Goal: Task Accomplishment & Management: Use online tool/utility

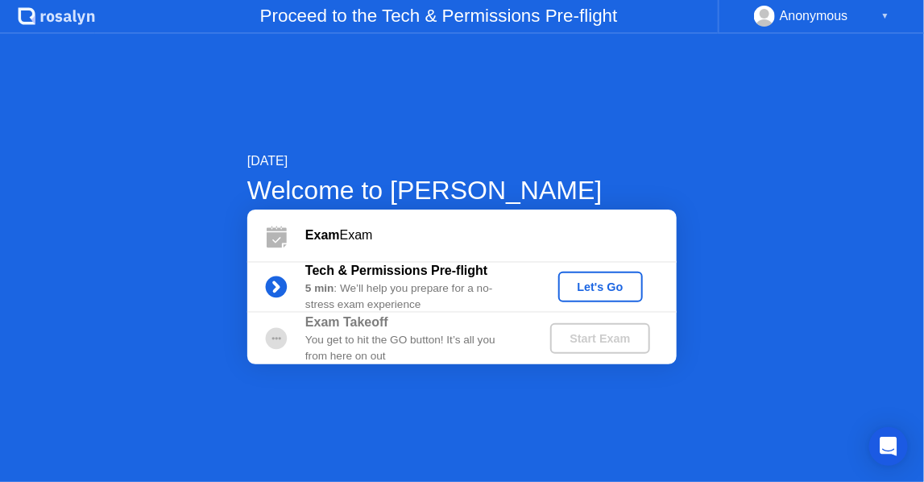
click at [613, 290] on div "Let's Go" at bounding box center [601, 286] width 72 height 13
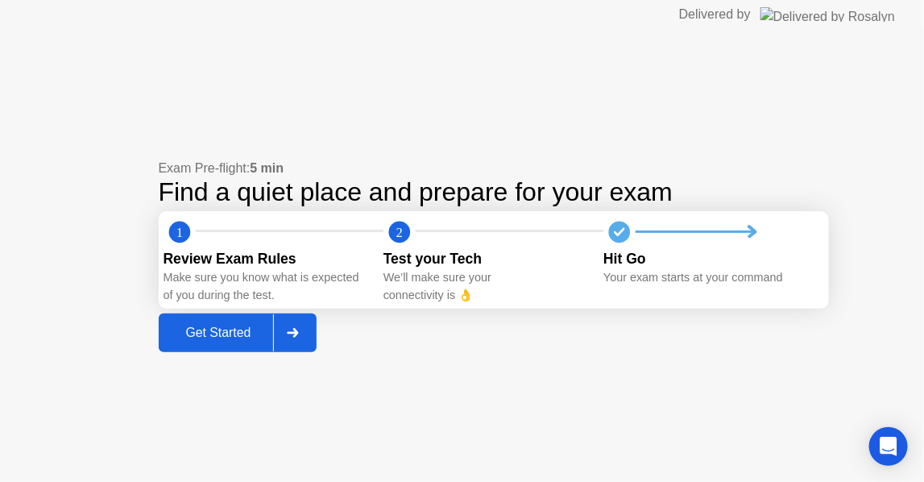
click at [232, 333] on div "Get Started" at bounding box center [219, 332] width 110 height 14
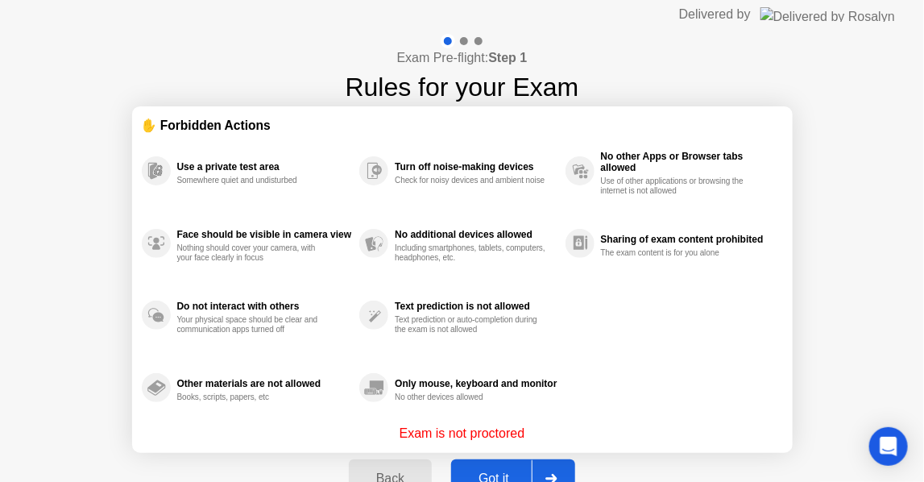
click at [478, 471] on div "Got it" at bounding box center [494, 478] width 76 height 14
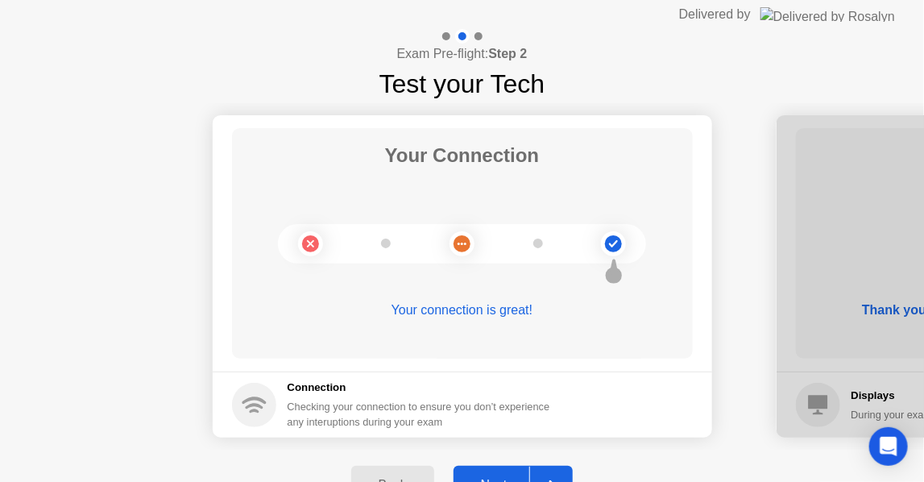
click at [390, 472] on button "Back" at bounding box center [392, 485] width 83 height 39
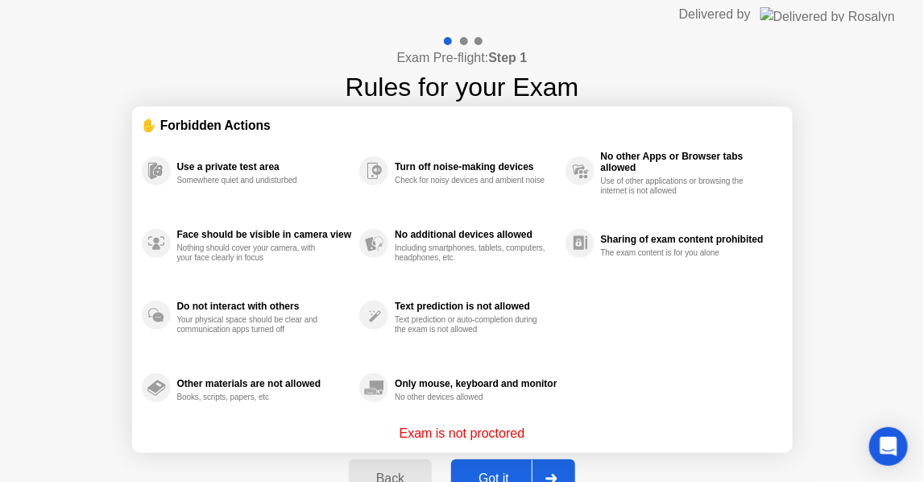
click at [496, 467] on button "Got it" at bounding box center [513, 478] width 124 height 39
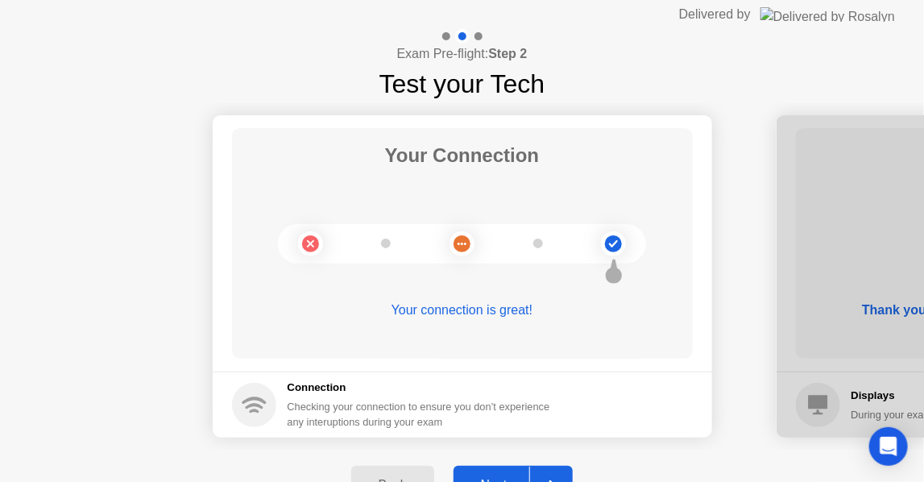
click at [510, 470] on button "Next" at bounding box center [513, 485] width 120 height 39
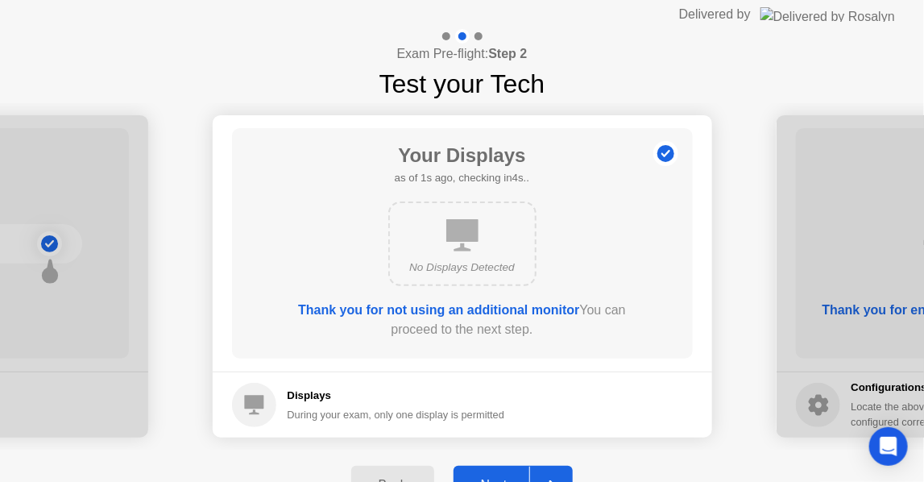
click at [510, 470] on button "Next" at bounding box center [513, 485] width 120 height 39
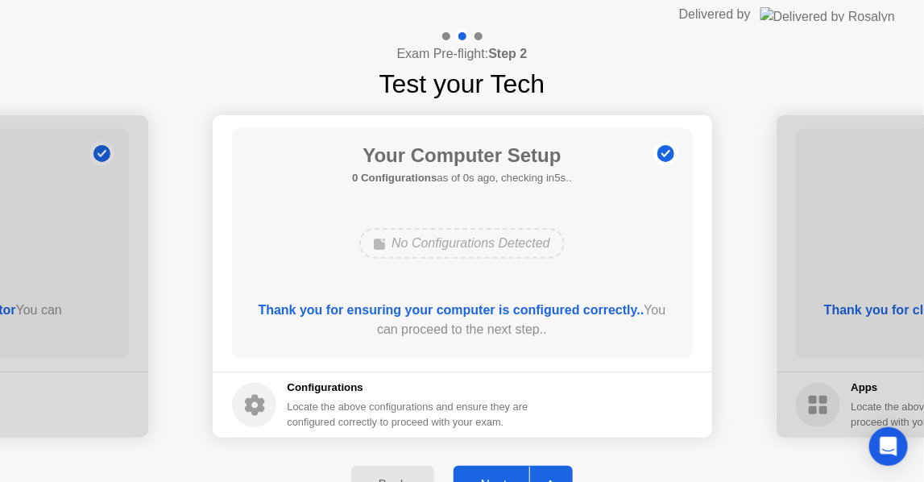
click at [510, 470] on button "Next" at bounding box center [513, 485] width 120 height 39
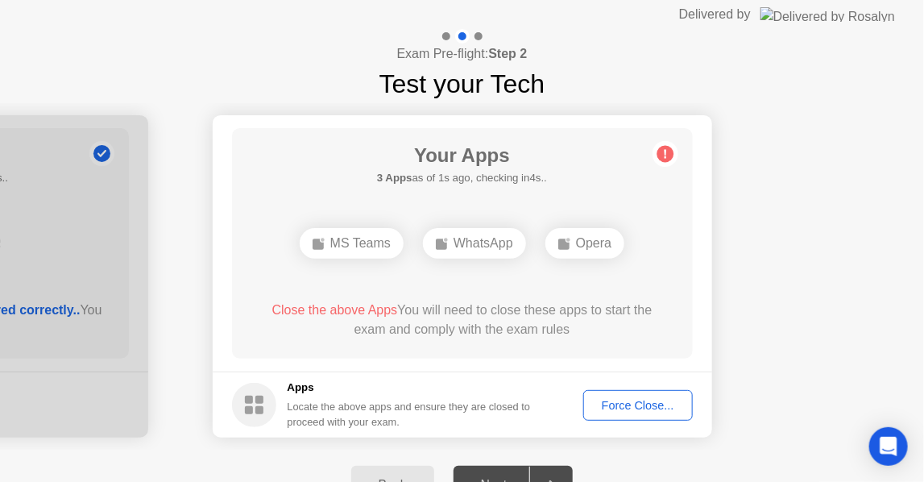
click at [601, 410] on div "Force Close..." at bounding box center [638, 405] width 98 height 13
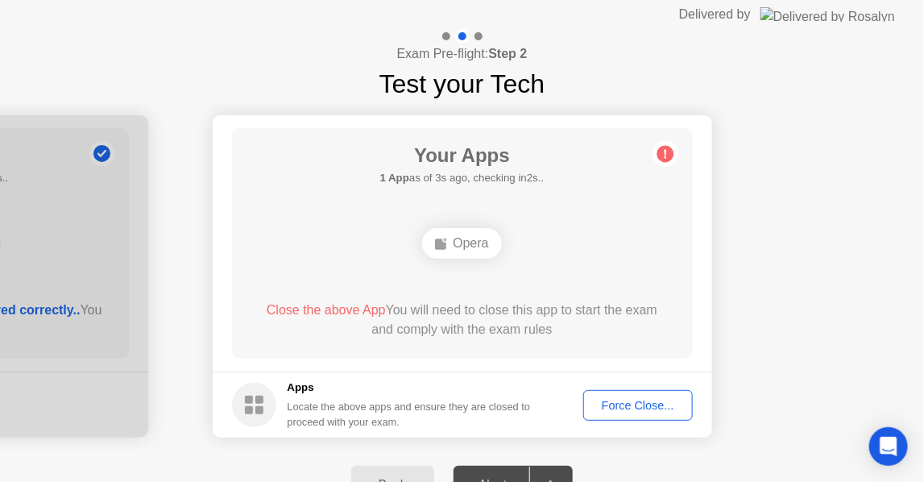
click at [602, 400] on div "Force Close..." at bounding box center [638, 405] width 98 height 13
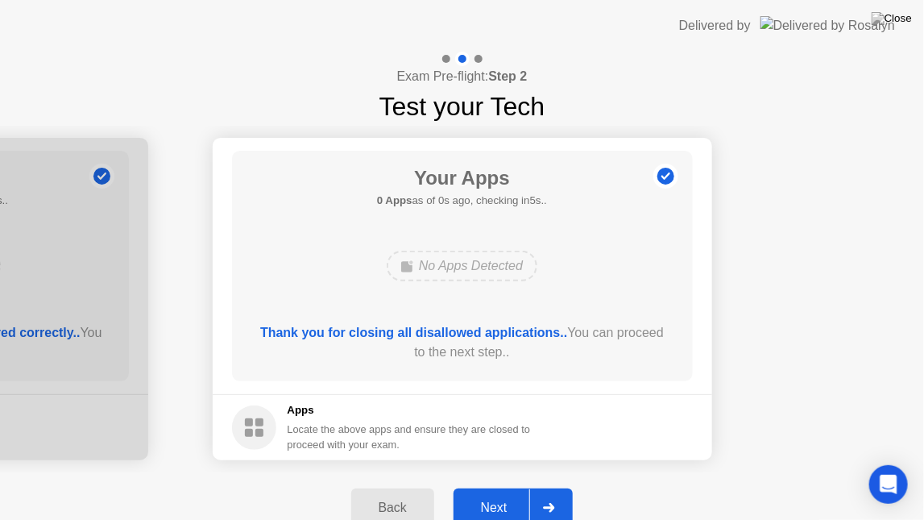
click at [496, 481] on div "Next" at bounding box center [494, 507] width 72 height 14
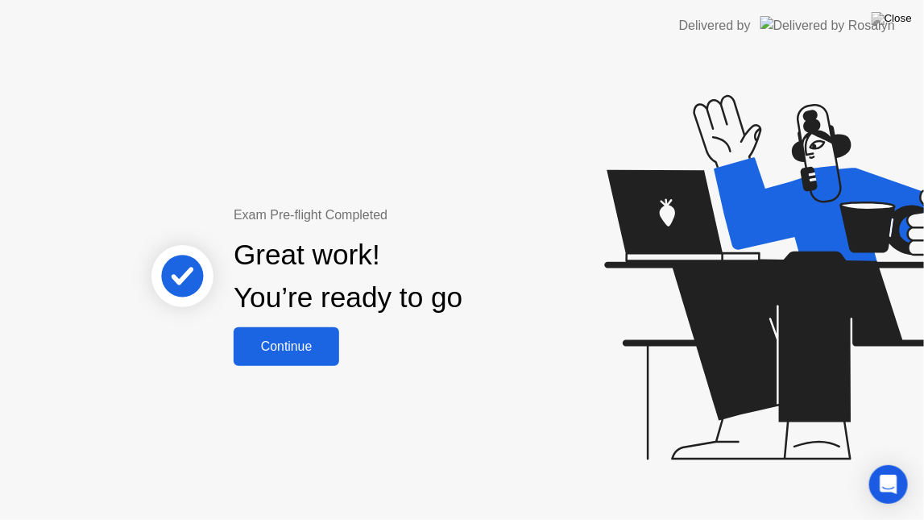
click at [297, 354] on div "Continue" at bounding box center [286, 346] width 96 height 14
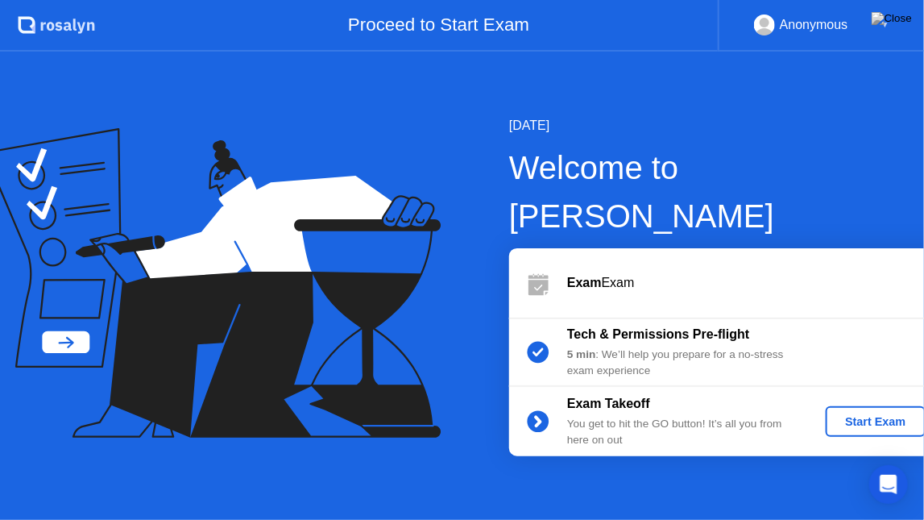
click at [851, 415] on div "Start Exam" at bounding box center [875, 421] width 86 height 13
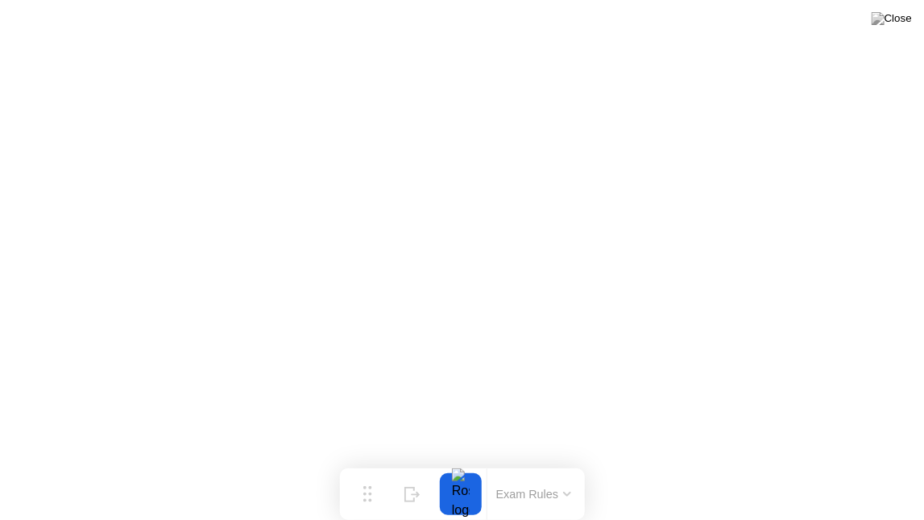
click at [891, 29] on button at bounding box center [892, 18] width 48 height 21
click at [396, 481] on button "Hide" at bounding box center [412, 494] width 42 height 42
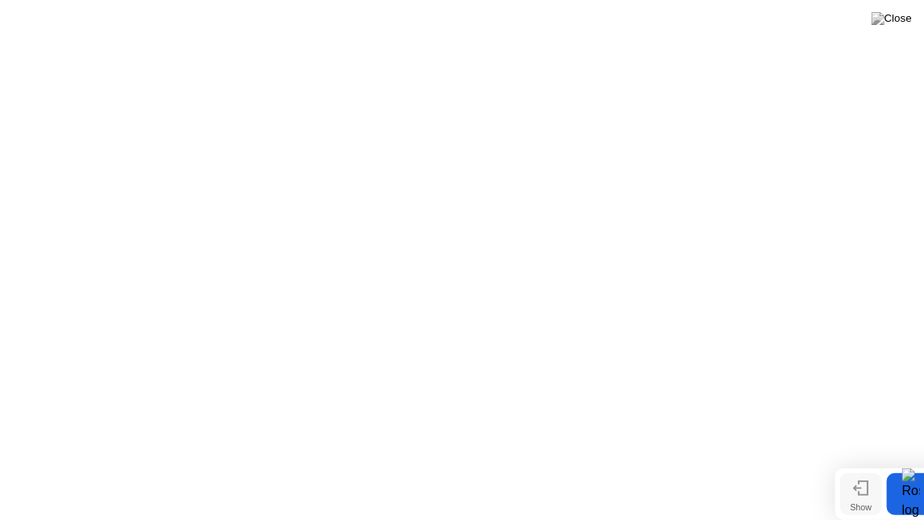
click at [858, 481] on icon at bounding box center [861, 487] width 16 height 15
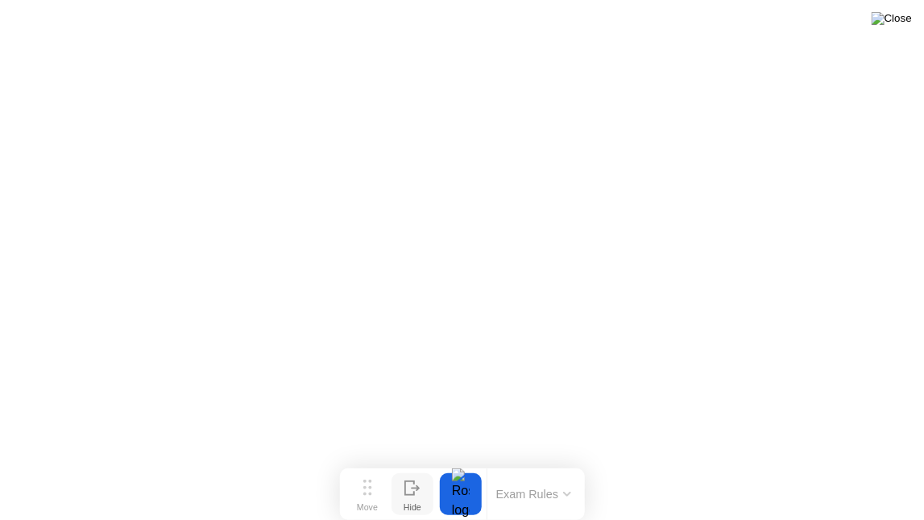
click at [898, 20] on img at bounding box center [892, 18] width 40 height 13
drag, startPoint x: 448, startPoint y: 432, endPoint x: 457, endPoint y: 398, distance: 35.0
click at [449, 481] on div at bounding box center [462, 520] width 924 height 0
click at [890, 18] on button at bounding box center [892, 18] width 48 height 21
